Goal: Task Accomplishment & Management: Use online tool/utility

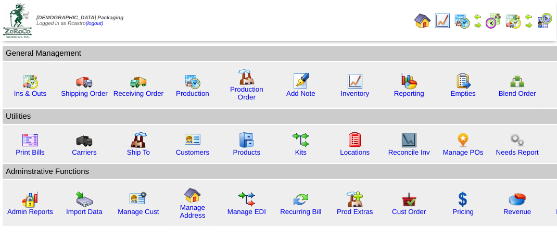
click at [518, 21] on img at bounding box center [513, 20] width 17 height 17
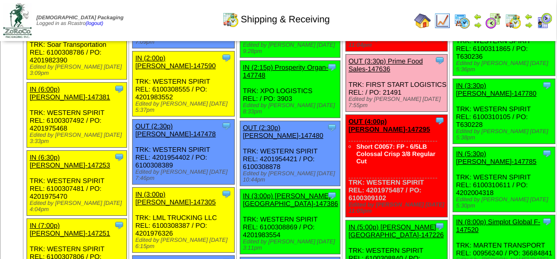
scroll to position [1198, 0]
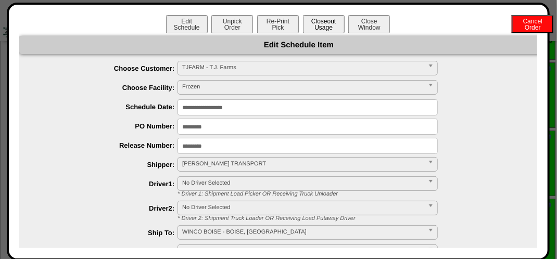
click at [323, 23] on button "Closeout Usage" at bounding box center [324, 24] width 42 height 18
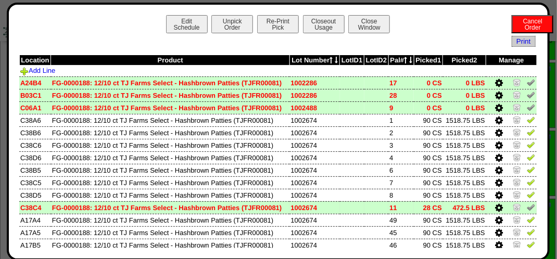
click at [527, 207] on img at bounding box center [531, 207] width 8 height 8
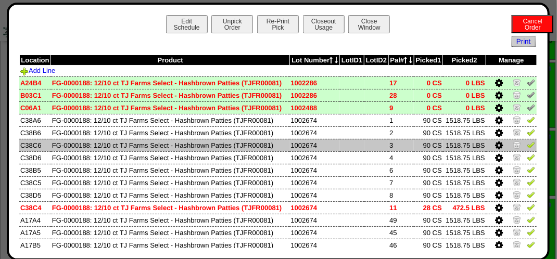
click at [527, 146] on img at bounding box center [531, 145] width 8 height 8
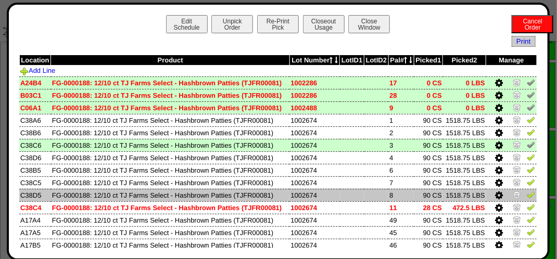
click at [527, 197] on img at bounding box center [531, 195] width 8 height 8
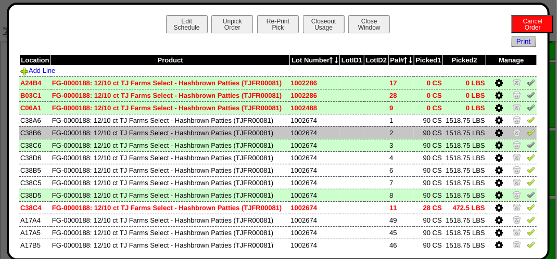
click at [527, 135] on img at bounding box center [531, 132] width 8 height 8
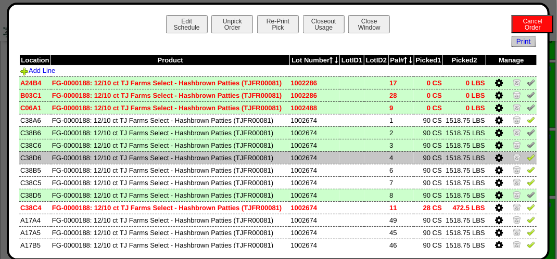
click at [527, 156] on img at bounding box center [531, 157] width 8 height 8
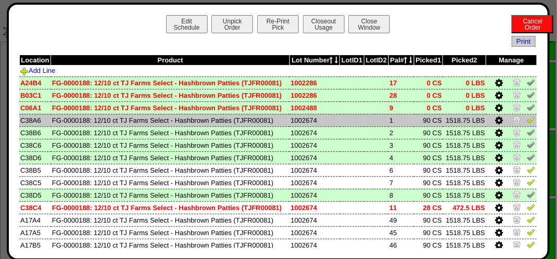
click at [527, 122] on img at bounding box center [531, 120] width 8 height 8
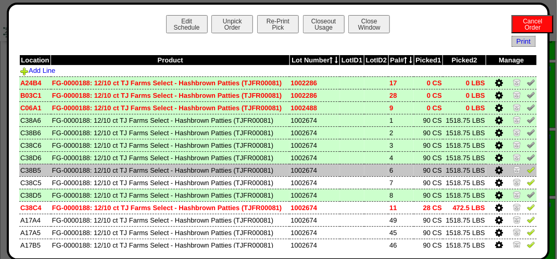
click at [527, 171] on img at bounding box center [531, 170] width 8 height 8
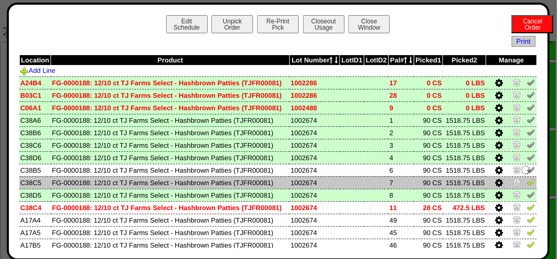
click at [527, 181] on img at bounding box center [531, 182] width 8 height 8
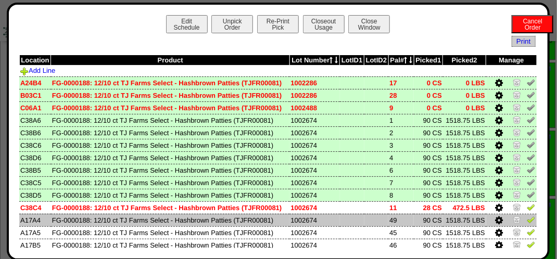
click at [527, 220] on img at bounding box center [531, 220] width 8 height 8
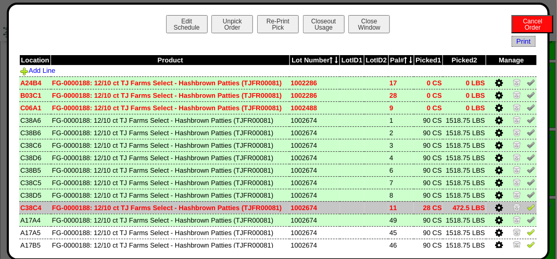
click at [527, 210] on img at bounding box center [531, 207] width 8 height 8
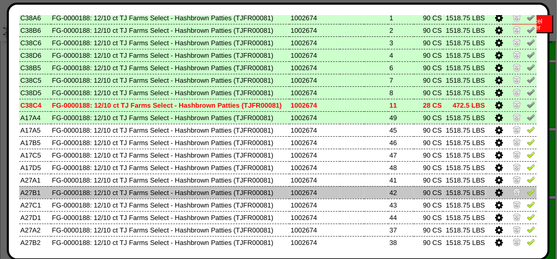
scroll to position [104, 0]
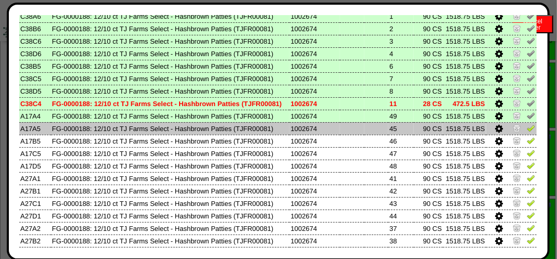
click at [527, 131] on img at bounding box center [531, 128] width 8 height 8
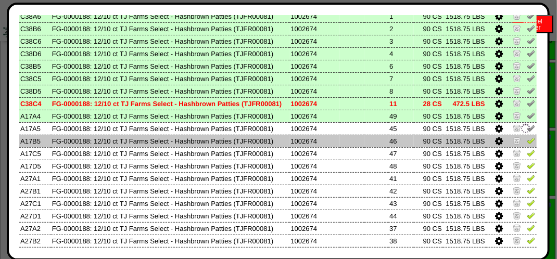
click at [527, 138] on img at bounding box center [531, 140] width 8 height 8
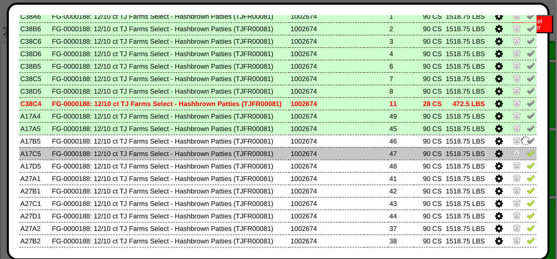
click at [527, 153] on img at bounding box center [531, 153] width 8 height 8
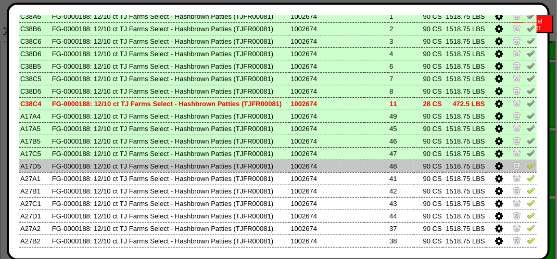
click at [527, 168] on img at bounding box center [531, 165] width 8 height 8
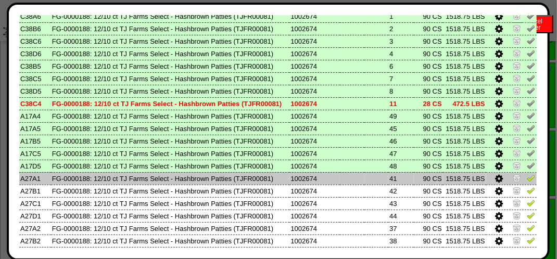
click at [527, 178] on img at bounding box center [531, 178] width 8 height 8
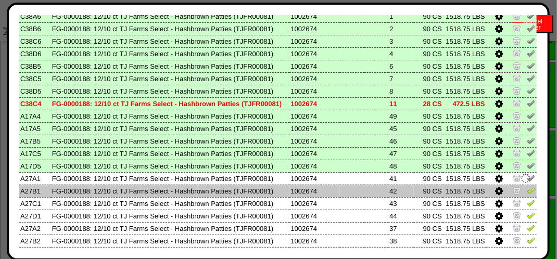
click at [527, 188] on img at bounding box center [531, 190] width 8 height 8
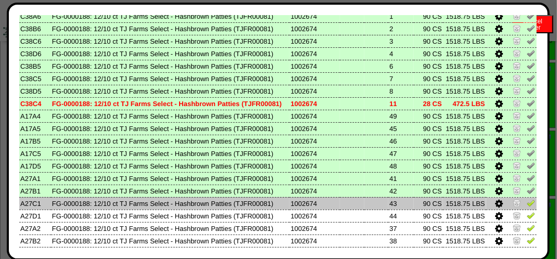
click at [527, 205] on img at bounding box center [531, 203] width 8 height 8
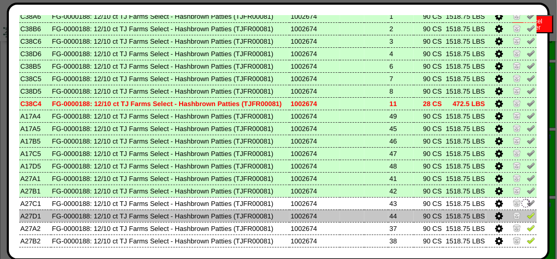
click at [527, 215] on img at bounding box center [531, 215] width 8 height 8
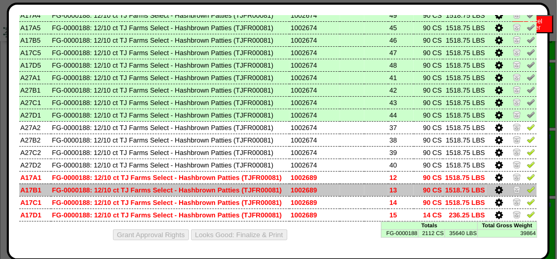
scroll to position [207, 0]
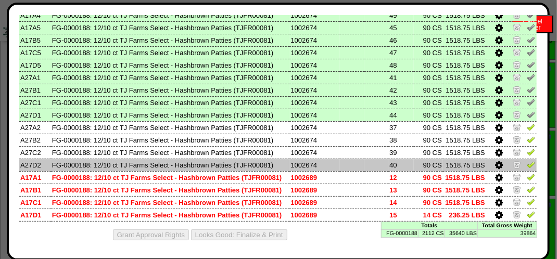
click at [527, 165] on img at bounding box center [531, 164] width 8 height 8
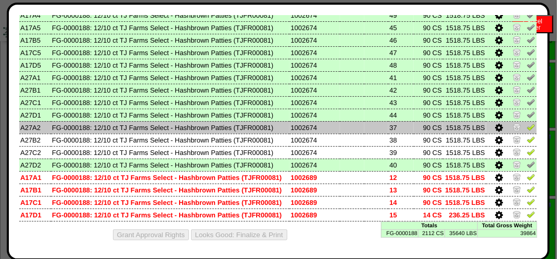
click at [527, 128] on img at bounding box center [531, 127] width 8 height 8
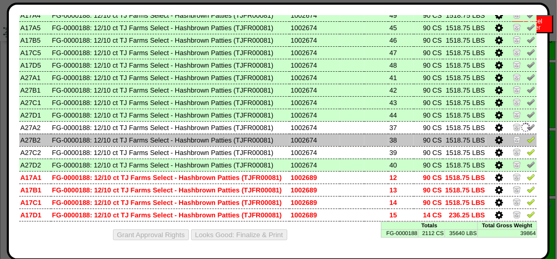
click at [527, 136] on img at bounding box center [531, 139] width 8 height 8
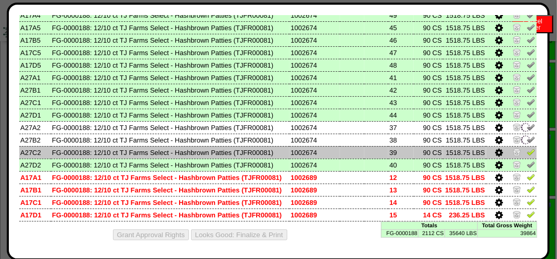
click at [523, 146] on td at bounding box center [511, 152] width 51 height 12
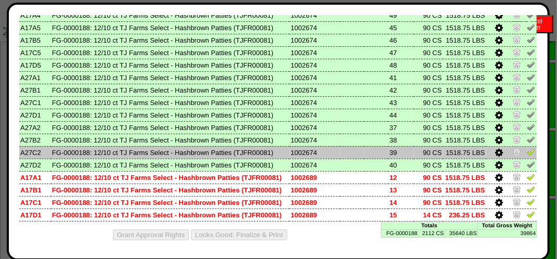
click at [527, 149] on img at bounding box center [531, 152] width 8 height 8
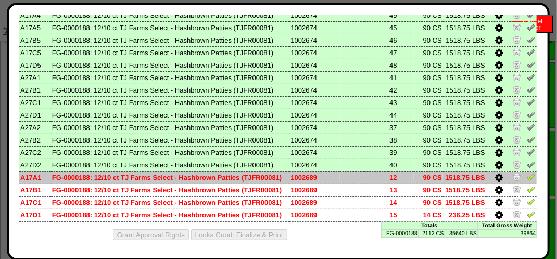
click at [527, 174] on img at bounding box center [531, 177] width 8 height 8
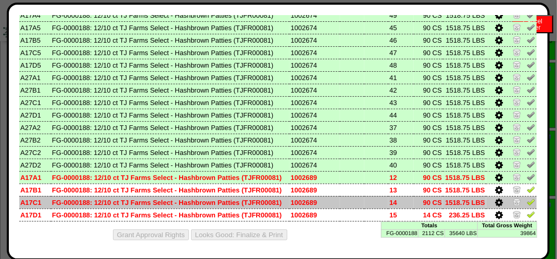
click at [527, 203] on img at bounding box center [531, 202] width 8 height 8
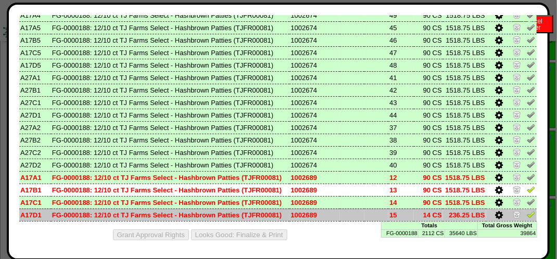
click at [527, 210] on img at bounding box center [531, 214] width 8 height 8
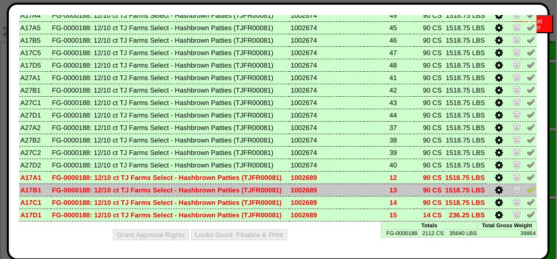
click at [527, 188] on img at bounding box center [531, 189] width 8 height 8
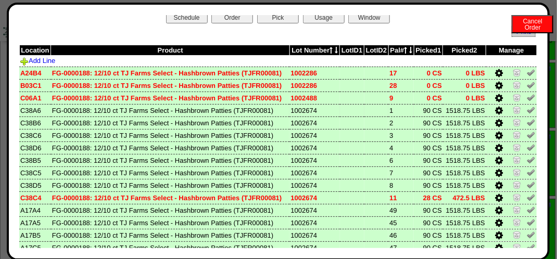
scroll to position [0, 0]
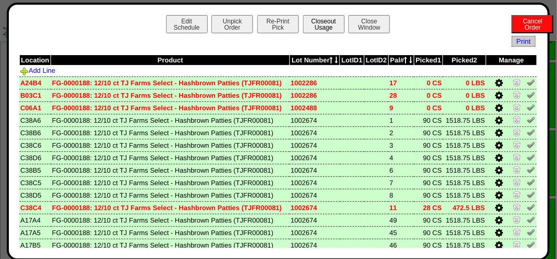
click at [317, 20] on button "Closeout Usage" at bounding box center [324, 24] width 42 height 18
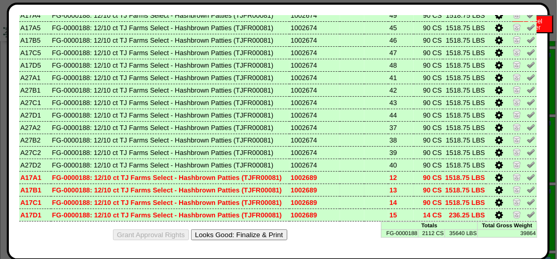
scroll to position [1250, 0]
click at [274, 235] on button "Looks Good: Finalize & Print" at bounding box center [239, 235] width 96 height 11
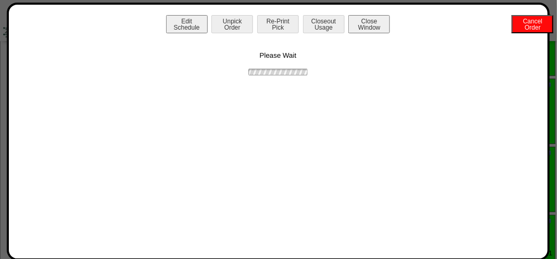
scroll to position [0, 0]
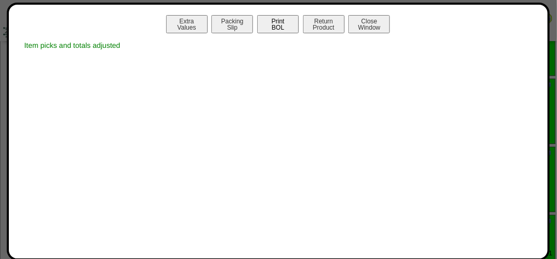
click at [279, 24] on button "Print BOL" at bounding box center [278, 24] width 42 height 18
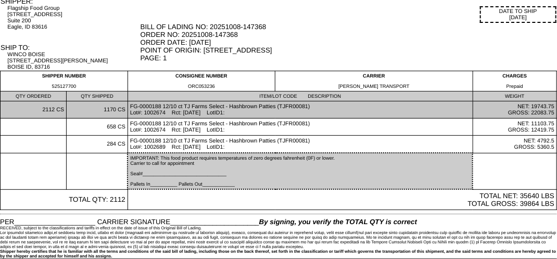
scroll to position [77, 0]
